Goal: Task Accomplishment & Management: Use online tool/utility

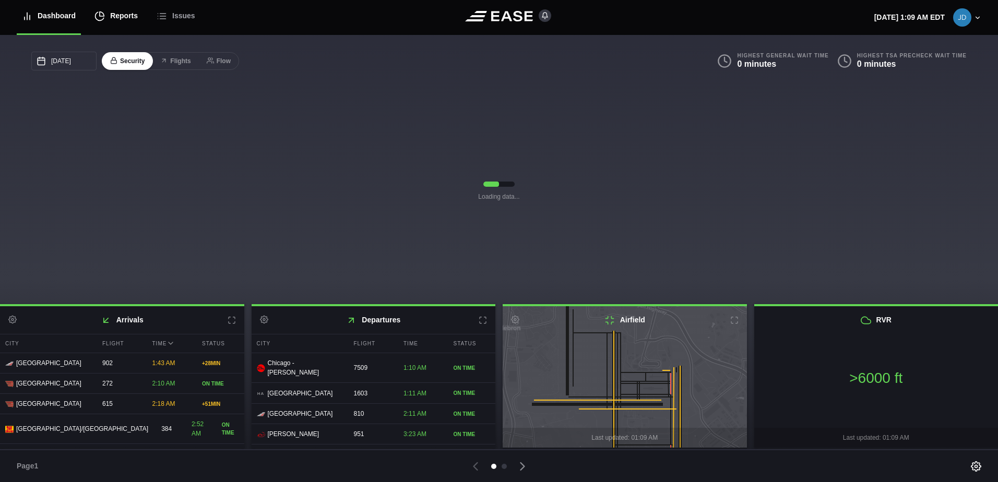
click at [110, 6] on div "Reports" at bounding box center [115, 15] width 43 height 35
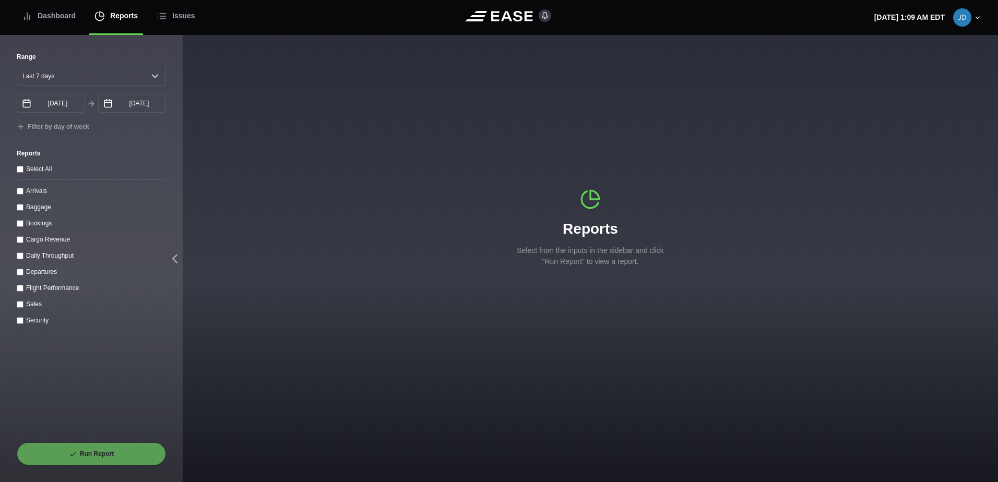
click at [172, 78] on div "Range [DATE] Last 7 days Last 14 days Last 30 days Last 6 weeks [DATE] Septembe…" at bounding box center [91, 258] width 183 height 447
click at [161, 78] on select "[DATE] Last 7 days Last 14 days Last 30 days Last 6 weeks" at bounding box center [91, 76] width 149 height 19
select select "1"
click at [17, 67] on select "[DATE] Last 7 days Last 14 days Last 30 days Last 6 weeks" at bounding box center [91, 76] width 149 height 19
type input "[DATE]"
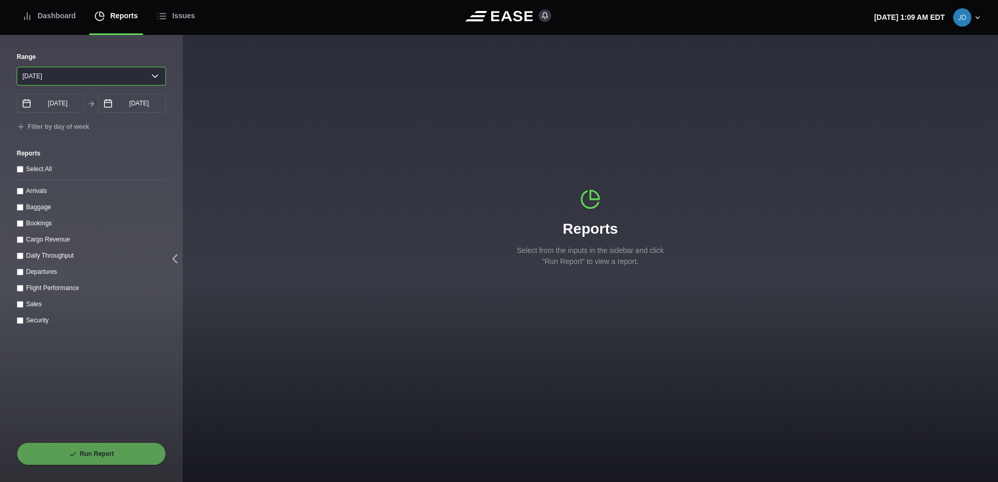
click at [160, 81] on select "[DATE] Last 7 days Last 14 days Last 30 days Last 6 weeks" at bounding box center [91, 76] width 149 height 19
select select "30"
click at [17, 67] on select "[DATE] Last 7 days Last 14 days Last 30 days Last 6 weeks" at bounding box center [91, 76] width 149 height 19
type input "[DATE]"
click at [19, 258] on throughput "Daily Throughput" at bounding box center [20, 256] width 7 height 7
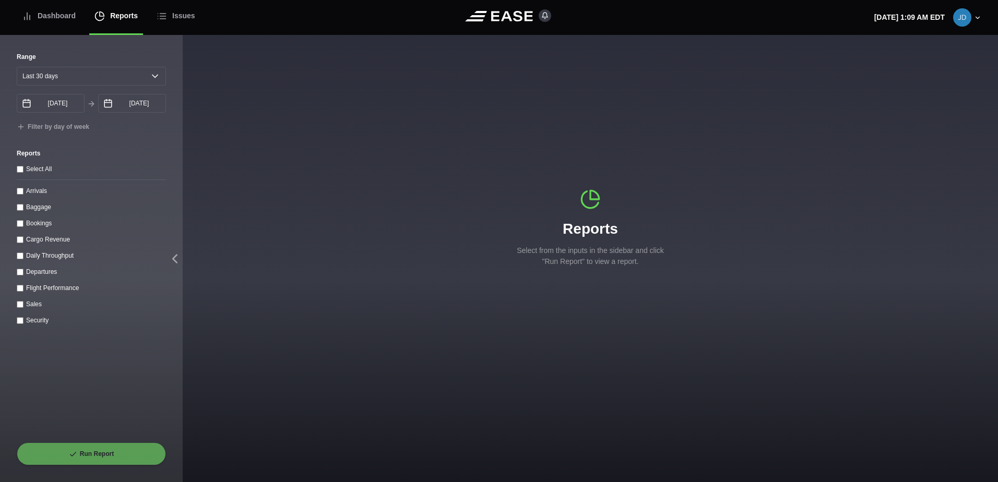
checkbox throughput "true"
click at [101, 446] on button "Run Report" at bounding box center [91, 454] width 149 height 23
select select "30"
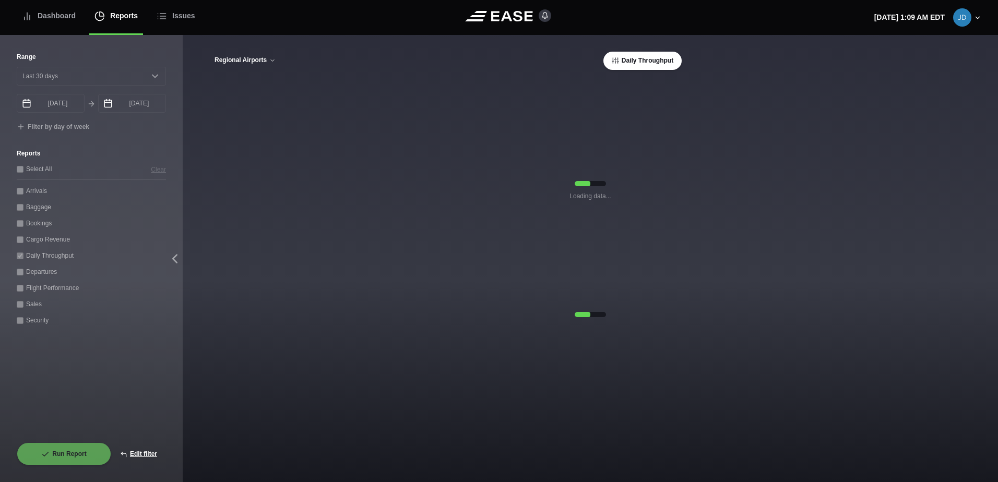
click at [246, 61] on button "Regional Airports" at bounding box center [245, 60] width 62 height 7
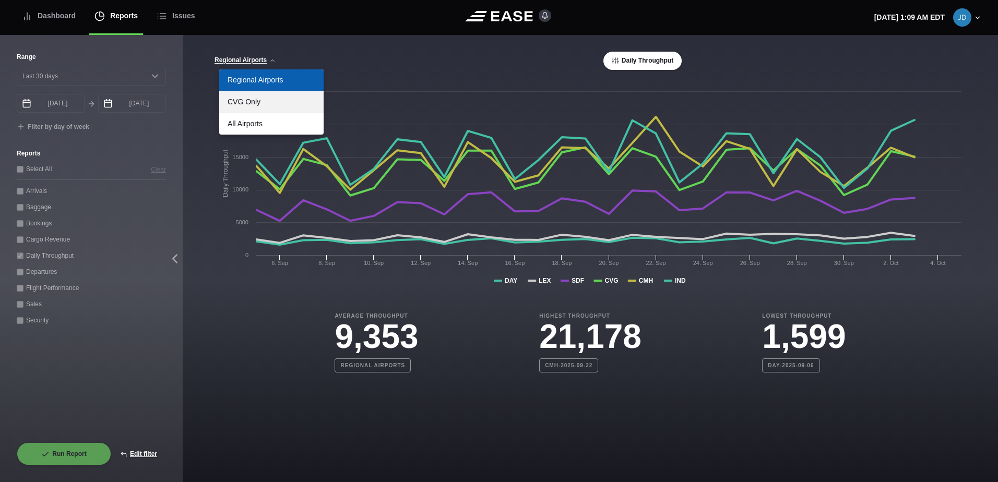
click at [294, 107] on link "CVG Only" at bounding box center [271, 101] width 104 height 21
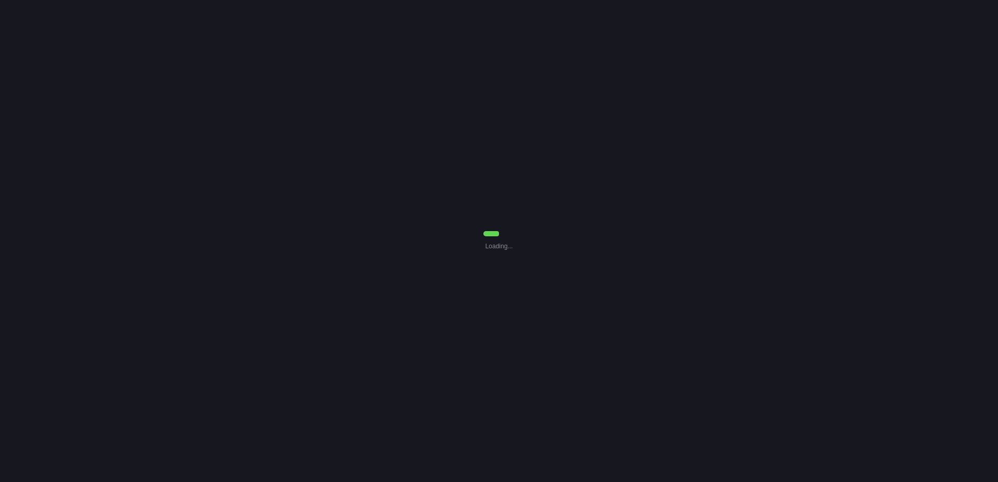
select select "30"
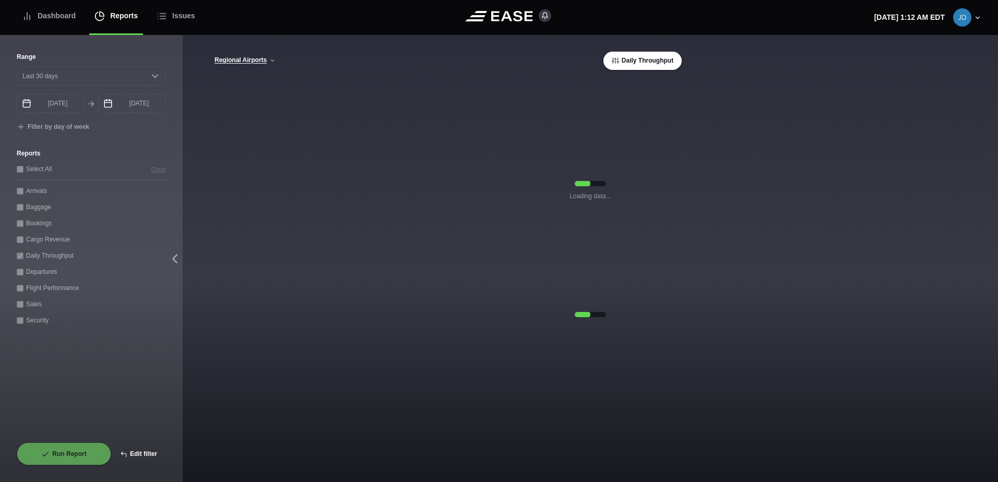
click at [132, 454] on button "Edit filter" at bounding box center [138, 454] width 55 height 23
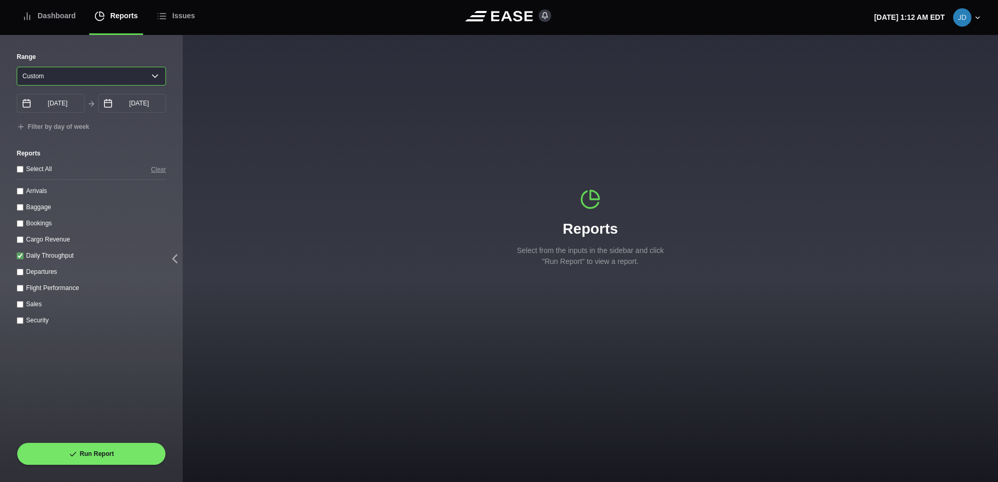
click at [152, 84] on select "Yesterday Last 7 days Last 14 days Last 30 days Last 6 weeks Custom" at bounding box center [91, 76] width 149 height 19
select select "1"
click at [17, 67] on select "Yesterday Last 7 days Last 14 days Last 30 days Last 6 weeks Custom" at bounding box center [91, 76] width 149 height 19
type input "[DATE]"
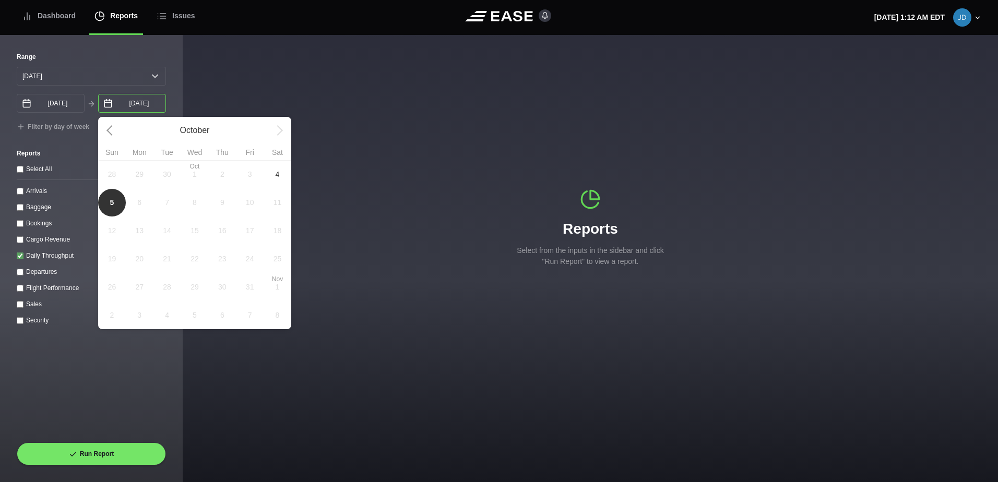
click at [136, 105] on input "[DATE]" at bounding box center [132, 103] width 68 height 19
click at [285, 180] on span "4" at bounding box center [278, 174] width 28 height 28
type input "[DATE]"
select select "0"
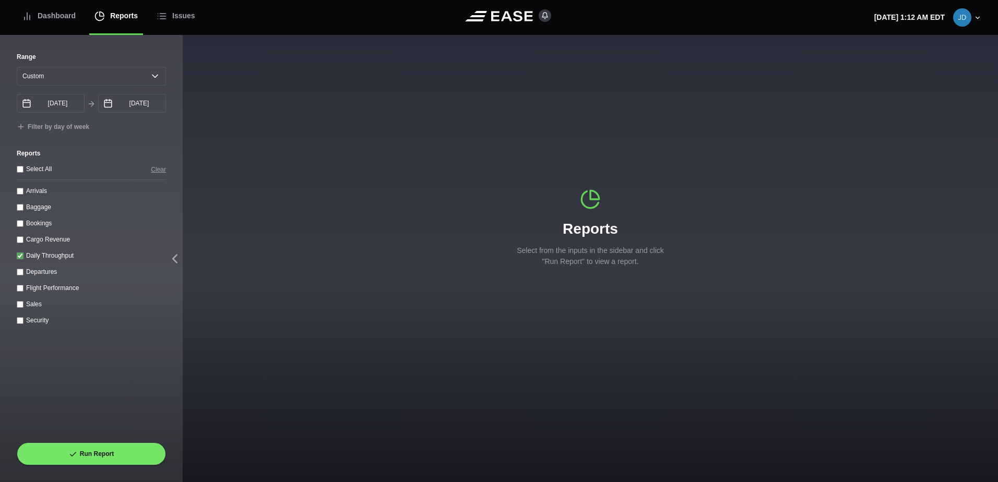
click at [22, 193] on input "Arrivals" at bounding box center [20, 191] width 7 height 7
checkbox input "true"
click at [21, 254] on div "Daily Throughput" at bounding box center [91, 255] width 149 height 11
click at [21, 259] on throughput "Daily Throughput" at bounding box center [20, 256] width 7 height 7
checkbox throughput "false"
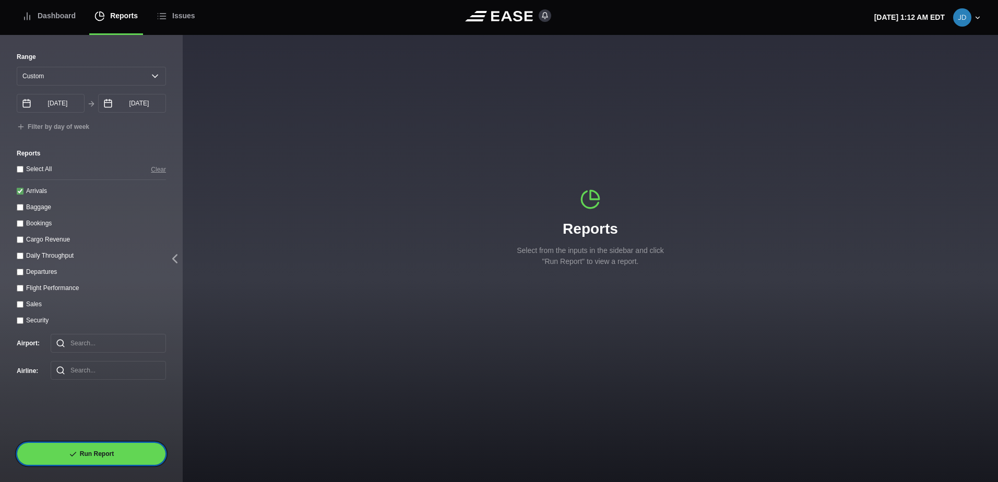
click at [70, 446] on button "Run Report" at bounding box center [91, 454] width 149 height 23
select select "0"
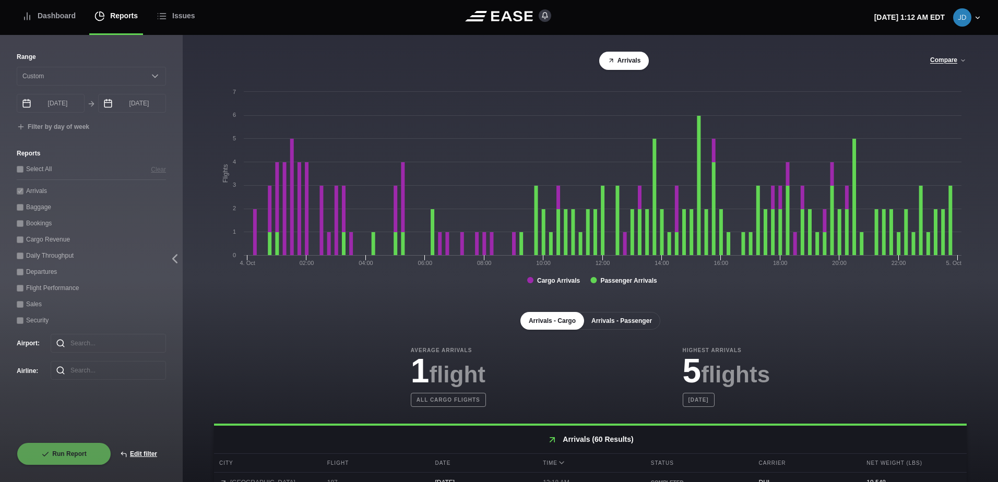
click at [636, 328] on button "Arrivals - Passenger" at bounding box center [621, 321] width 77 height 18
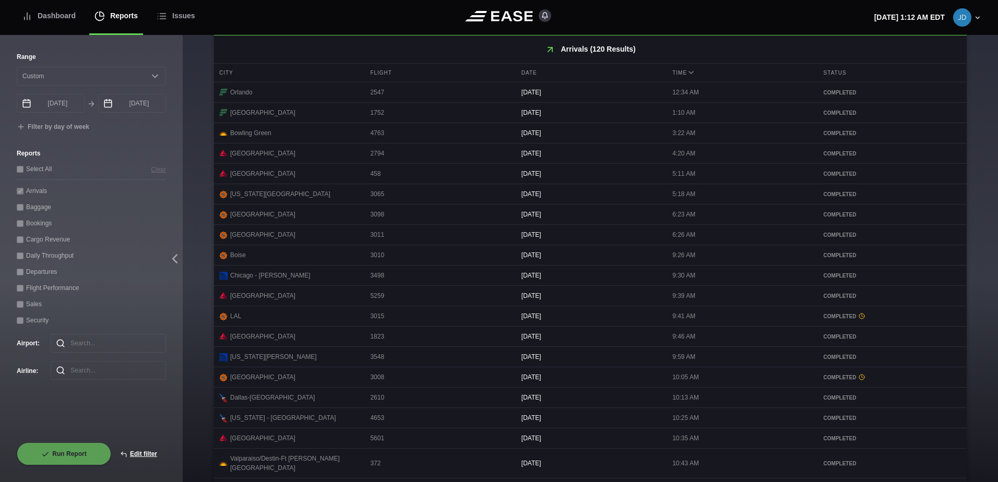
scroll to position [443, 0]
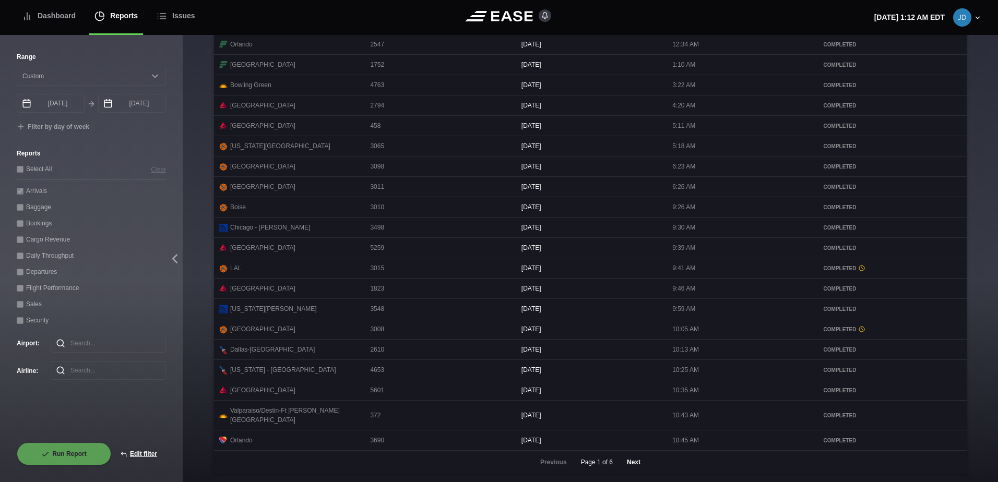
click at [628, 461] on button "Next" at bounding box center [633, 462] width 31 height 23
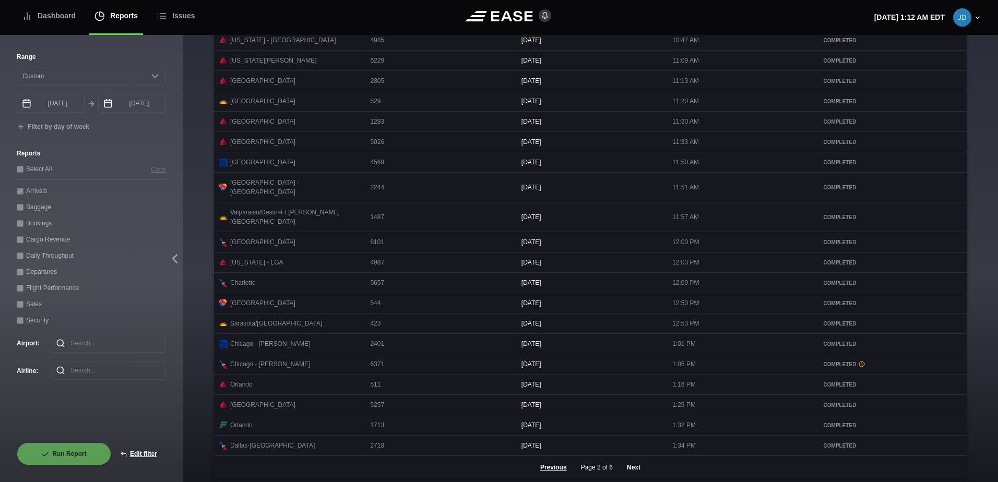
click at [632, 456] on button "Next" at bounding box center [633, 467] width 31 height 23
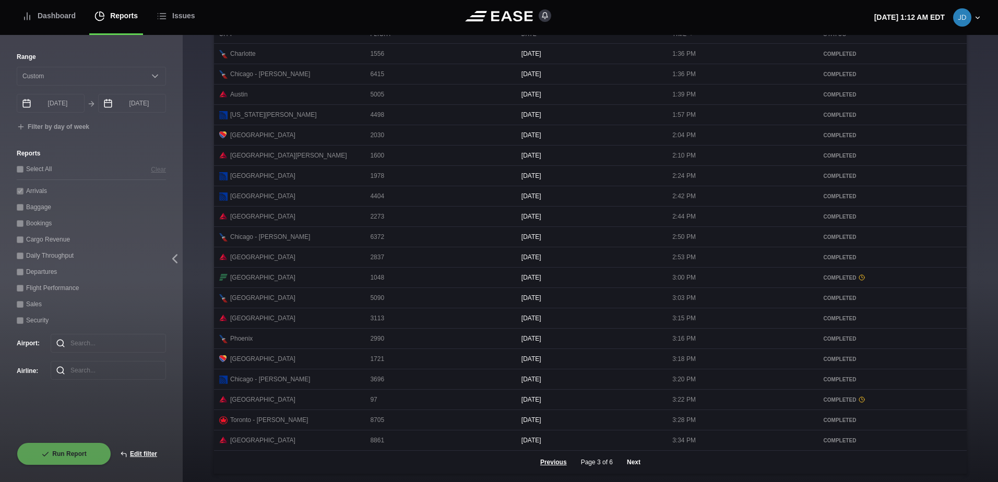
click at [633, 459] on button "Next" at bounding box center [633, 462] width 31 height 23
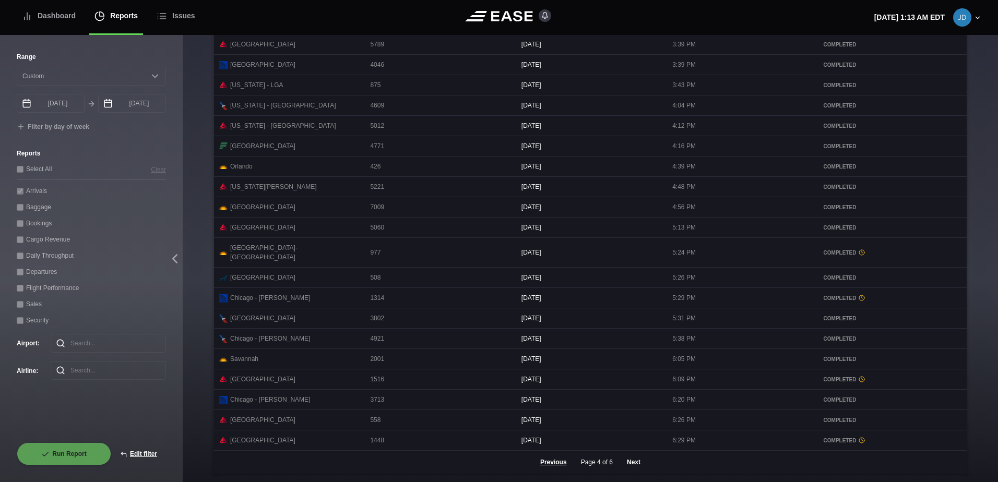
click at [628, 459] on button "Next" at bounding box center [633, 462] width 31 height 23
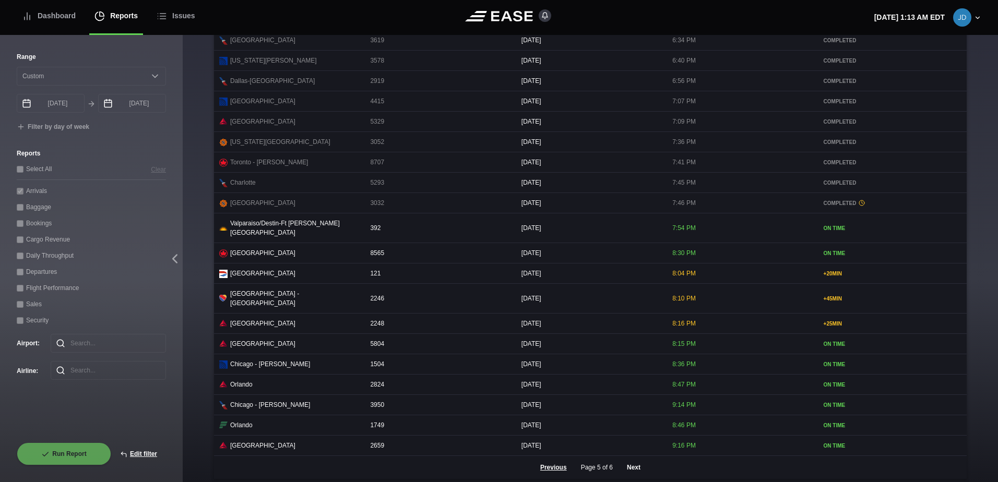
click at [637, 462] on button "Next" at bounding box center [633, 467] width 31 height 23
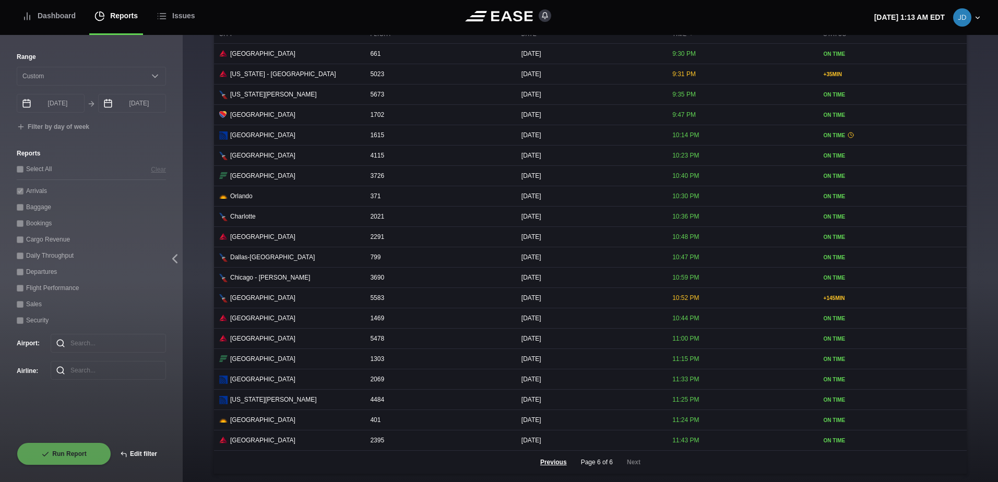
click at [151, 451] on button "Edit filter" at bounding box center [138, 454] width 55 height 23
select select "0"
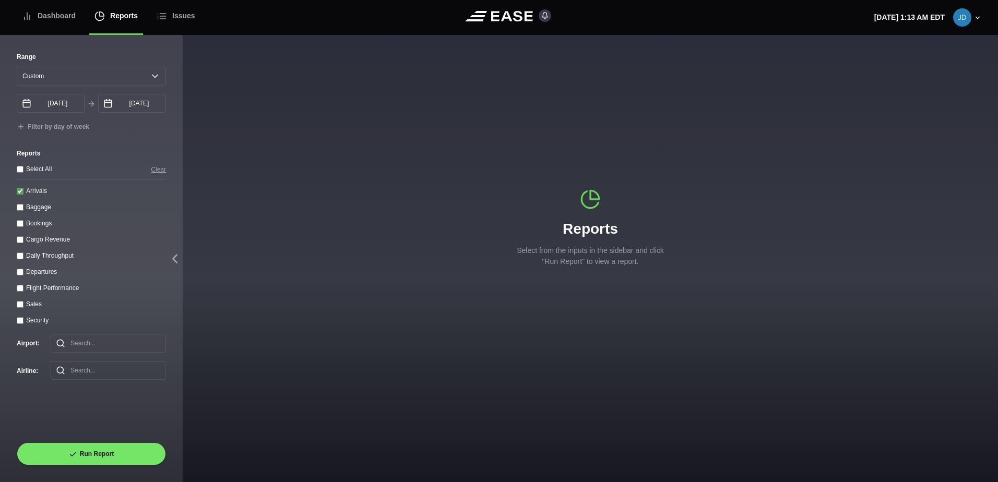
click at [43, 192] on label "Arrivals" at bounding box center [36, 190] width 21 height 7
click at [23, 192] on input "Arrivals" at bounding box center [20, 191] width 7 height 7
checkbox input "false"
click at [43, 270] on label "Departures" at bounding box center [41, 271] width 31 height 7
click at [23, 270] on input "Departures" at bounding box center [20, 272] width 7 height 7
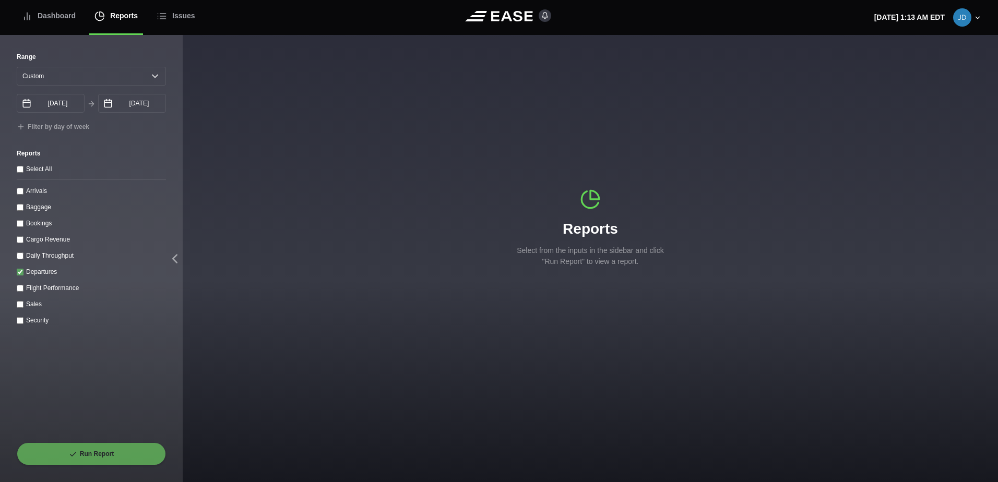
checkbox input "true"
click at [78, 466] on div "Range Yesterday Last 7 days Last 14 days Last 30 days Last 6 weeks Custom 10/04…" at bounding box center [91, 258] width 183 height 447
click at [81, 459] on button "Run Report" at bounding box center [91, 454] width 149 height 23
select select "0"
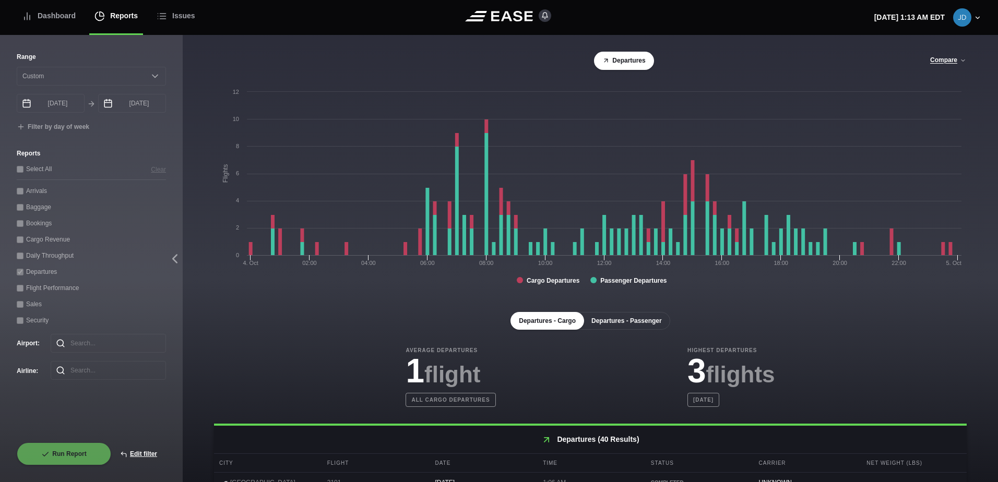
click at [650, 330] on button "Departures - Passenger" at bounding box center [626, 321] width 87 height 18
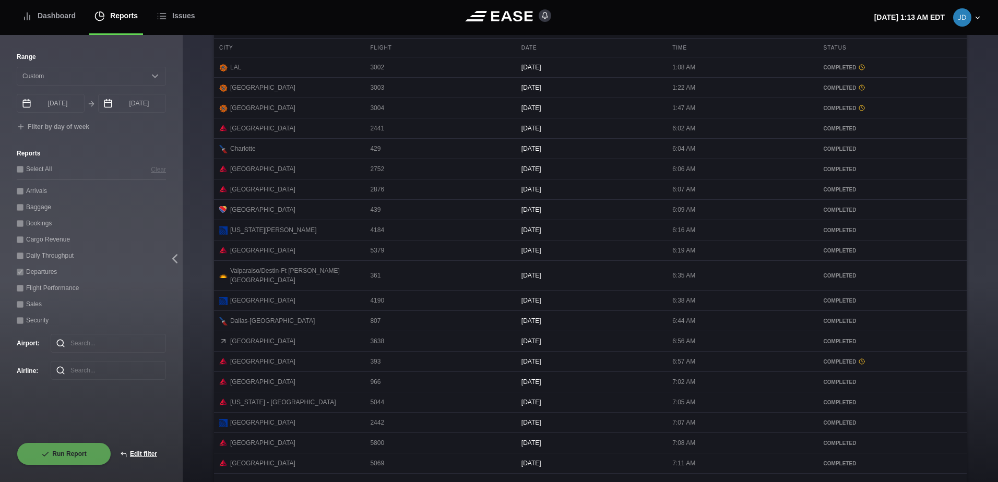
scroll to position [442, 0]
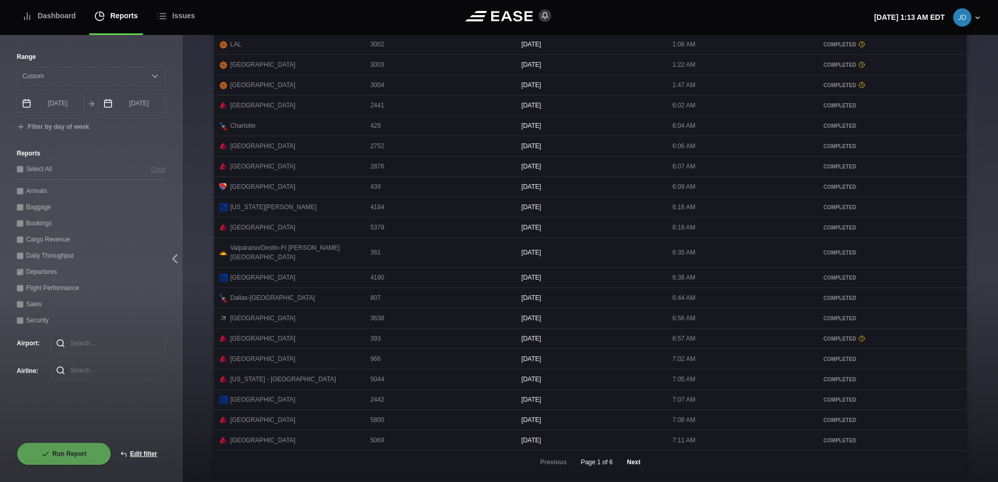
click at [625, 451] on button "Next" at bounding box center [633, 462] width 31 height 23
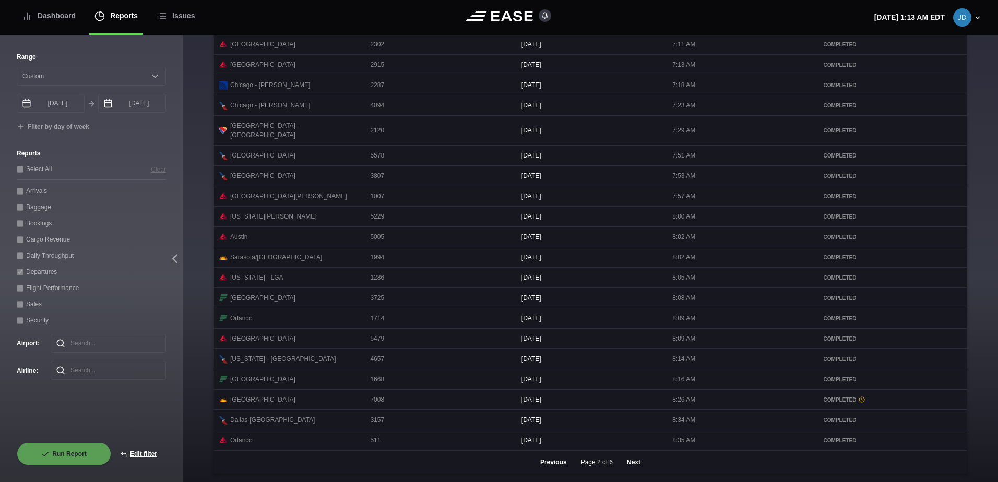
click at [629, 460] on button "Next" at bounding box center [633, 462] width 31 height 23
click at [634, 463] on button "Next" at bounding box center [633, 462] width 31 height 23
click at [632, 461] on button "Next" at bounding box center [633, 462] width 31 height 23
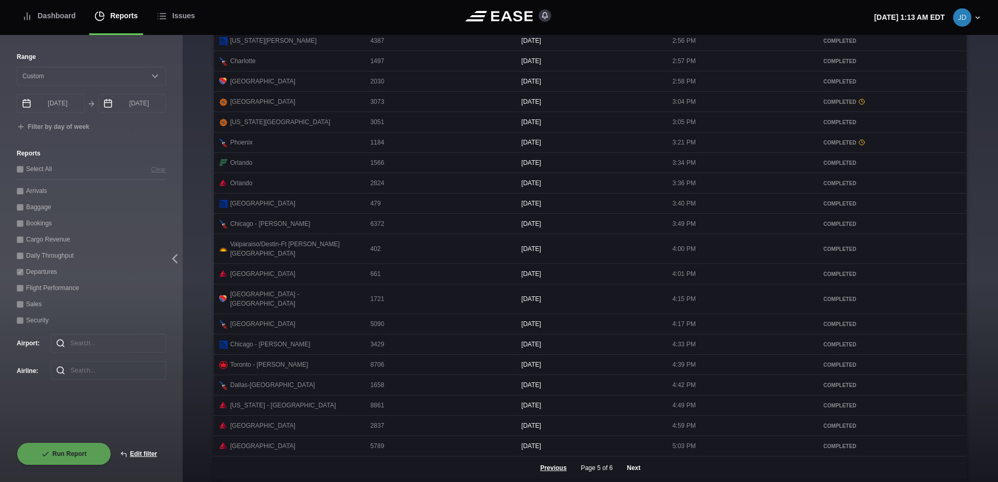
click at [636, 468] on button "Next" at bounding box center [633, 468] width 31 height 23
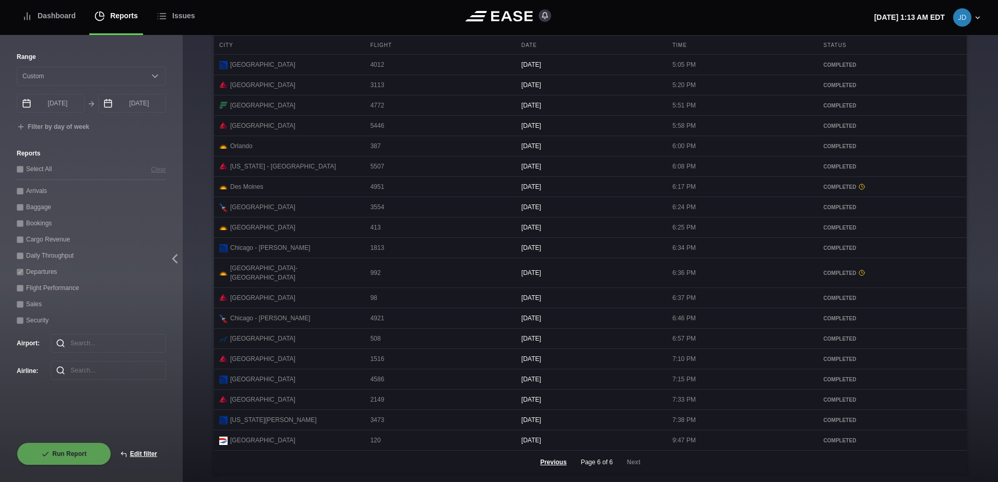
scroll to position [422, 0]
